Goal: Task Accomplishment & Management: Use online tool/utility

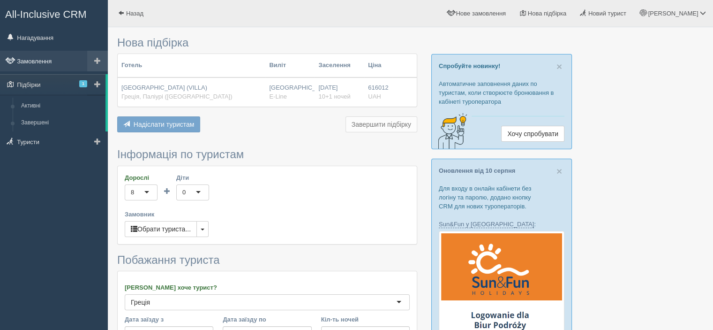
click at [60, 65] on link "Замовлення" at bounding box center [54, 61] width 108 height 21
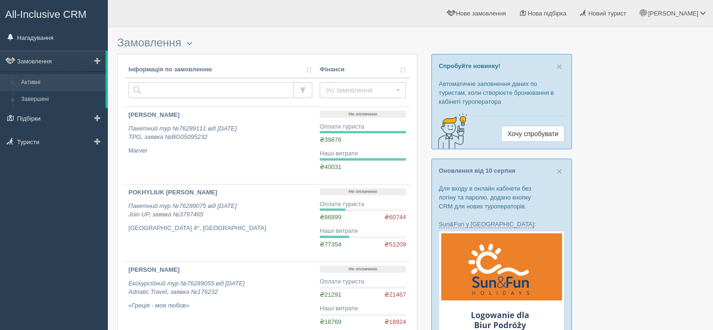
click at [34, 82] on link "Активні" at bounding box center [61, 82] width 89 height 17
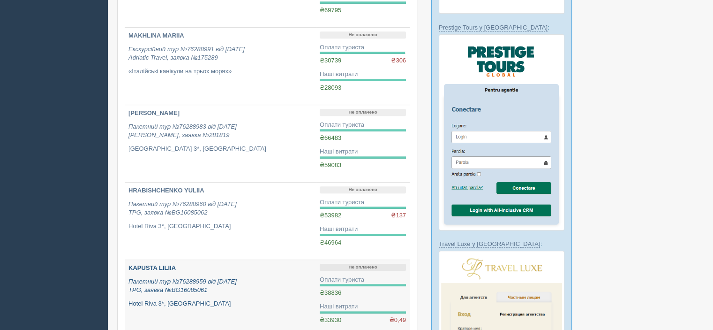
scroll to position [469, 0]
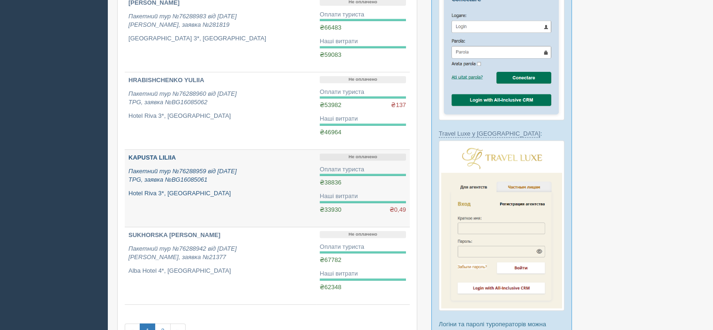
scroll to position [690, 0]
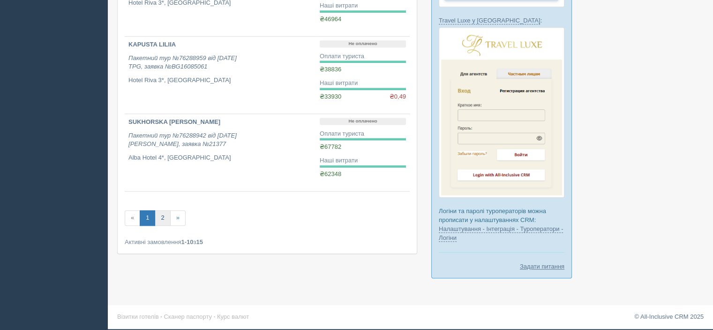
click at [164, 215] on link "2" at bounding box center [162, 217] width 15 height 15
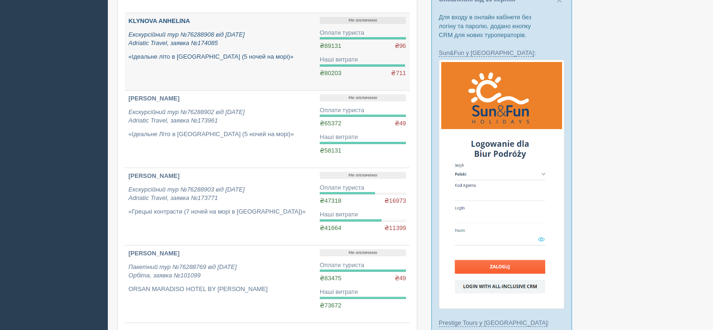
scroll to position [188, 0]
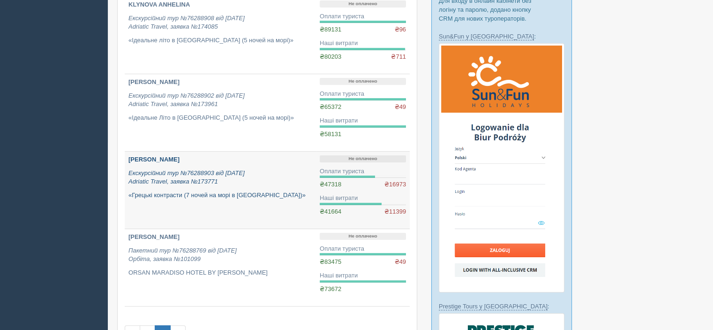
click at [161, 155] on p "[PERSON_NAME]" at bounding box center [220, 159] width 184 height 9
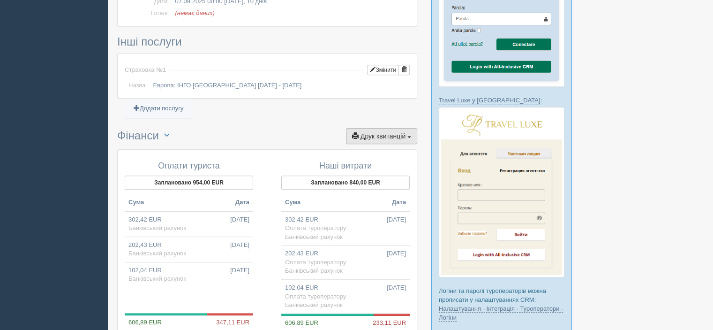
scroll to position [657, 0]
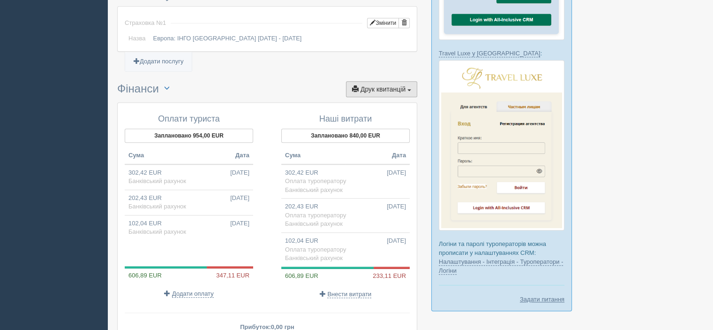
click at [381, 90] on span "Друк квитанцій" at bounding box center [383, 89] width 45 height 8
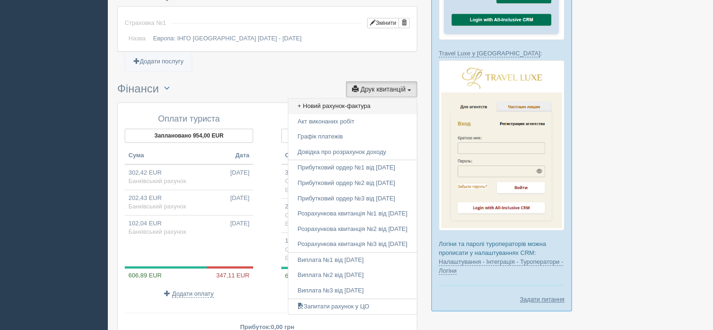
click at [364, 102] on link "+ Новий рахунок-фактура" at bounding box center [352, 105] width 128 height 15
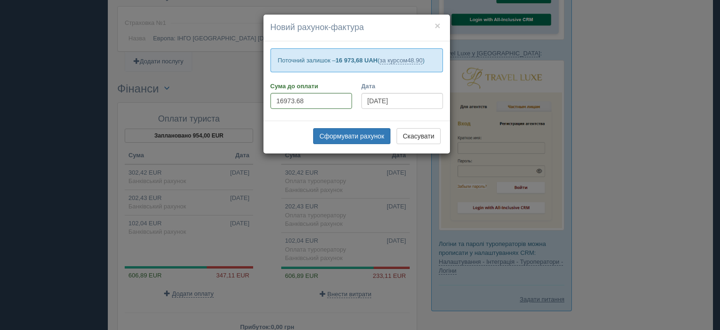
drag, startPoint x: 277, startPoint y: 57, endPoint x: 438, endPoint y: 59, distance: 160.4
click at [438, 59] on p "Поточний залишок – 16 973,68 UAH ( за курсом 48.90 )" at bounding box center [357, 60] width 173 height 24
copy p "Поточний залишок – 16 973,68 UAH ( за курсом 48.90 )"
click at [583, 133] on div "× Новий рахунок-фактура Поточний залишок – 16 973,68 UAH ( за курсом 48.90 ) Су…" at bounding box center [360, 165] width 720 height 330
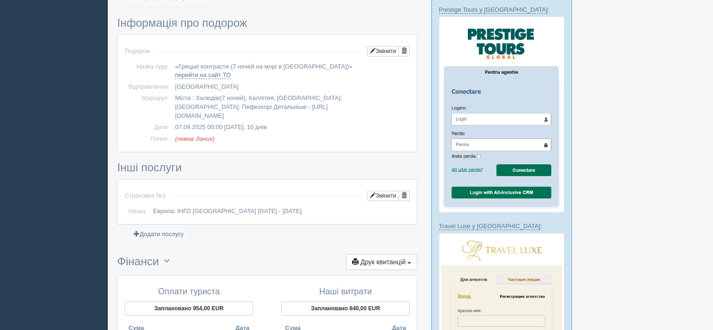
scroll to position [422, 0]
